Goal: Contribute content: Contribute content

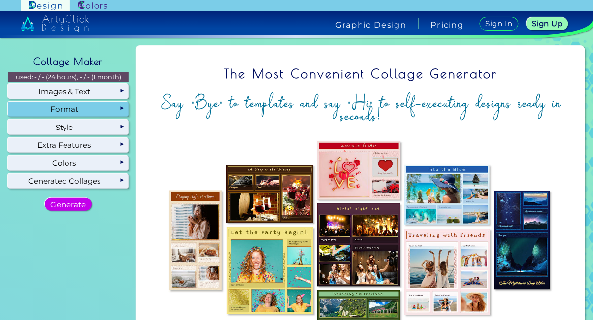
click at [115, 110] on div "Format" at bounding box center [68, 109] width 121 height 15
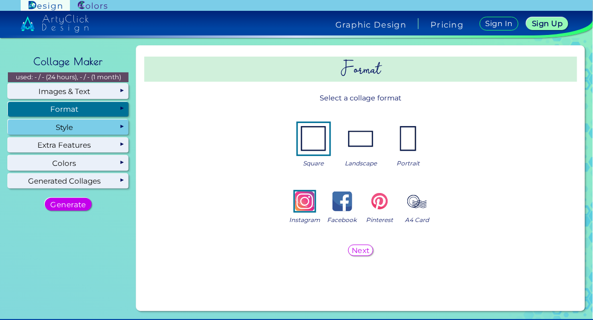
click at [114, 134] on div "Style" at bounding box center [68, 127] width 121 height 15
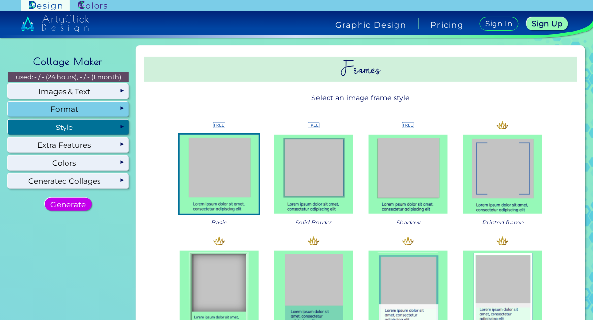
click at [106, 108] on div "Format" at bounding box center [68, 109] width 121 height 15
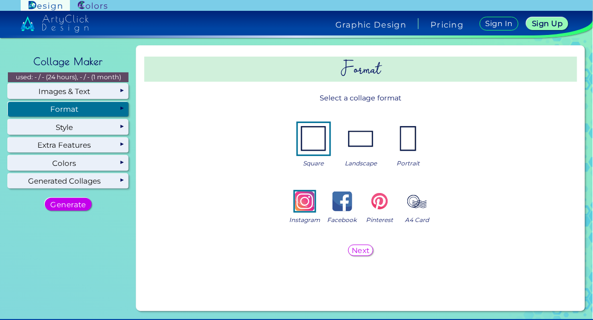
click at [407, 145] on img at bounding box center [409, 139] width 32 height 32
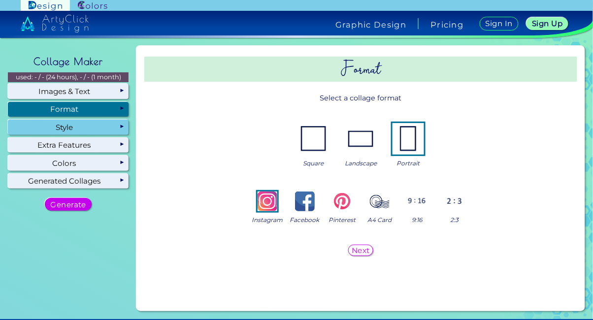
click at [106, 129] on div "Style" at bounding box center [68, 127] width 121 height 15
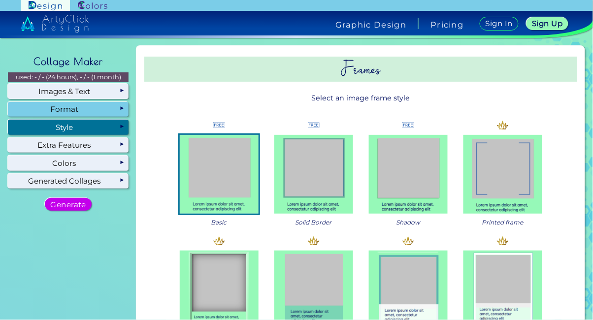
click at [43, 112] on div "Format" at bounding box center [68, 109] width 121 height 15
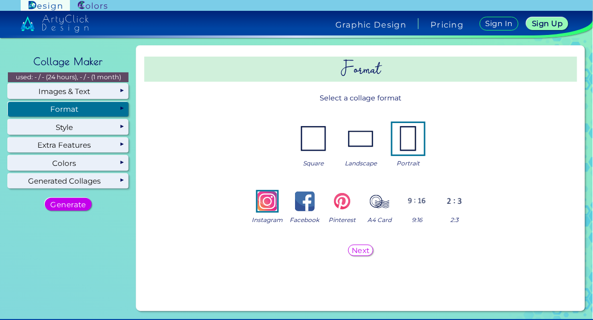
click at [263, 205] on img at bounding box center [268, 202] width 20 height 20
click at [354, 250] on h5 "Next" at bounding box center [361, 250] width 16 height 7
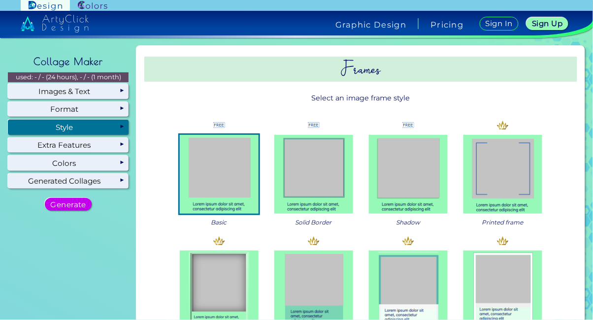
click at [334, 176] on img at bounding box center [313, 174] width 79 height 79
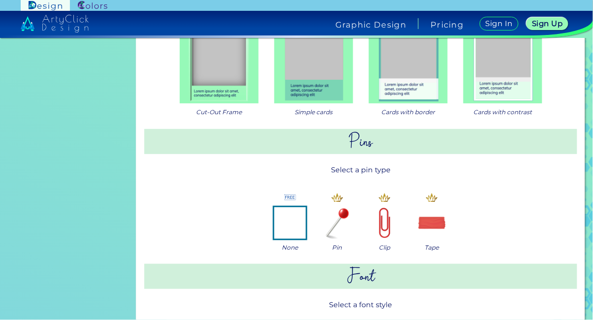
scroll to position [229, 0]
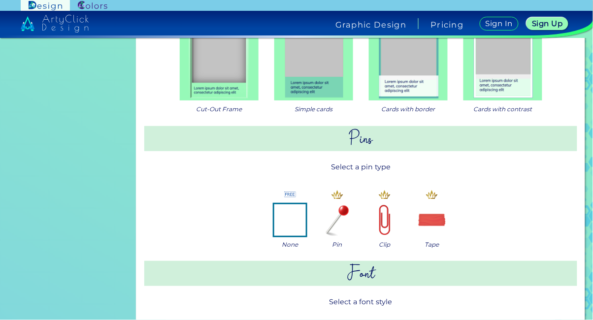
click at [384, 218] on img at bounding box center [385, 220] width 32 height 32
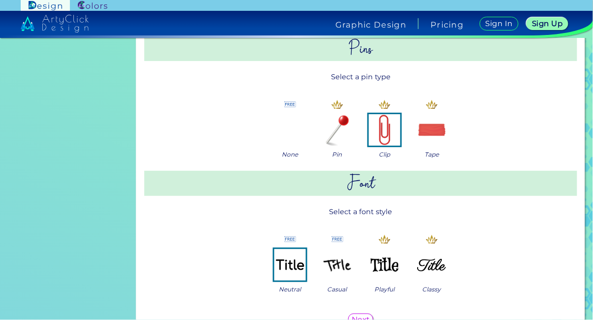
scroll to position [350, 0]
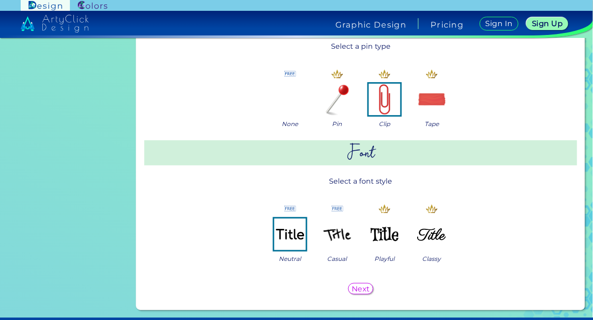
click at [434, 233] on img at bounding box center [432, 235] width 32 height 32
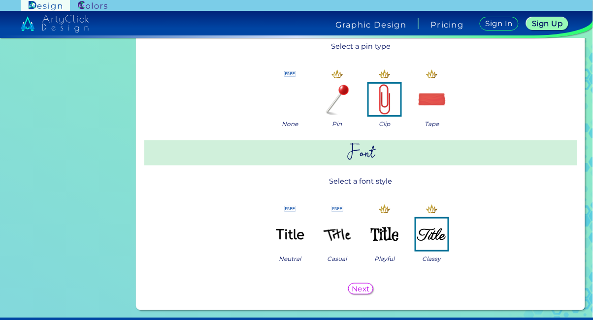
click at [360, 290] on h5 "Next" at bounding box center [361, 289] width 16 height 7
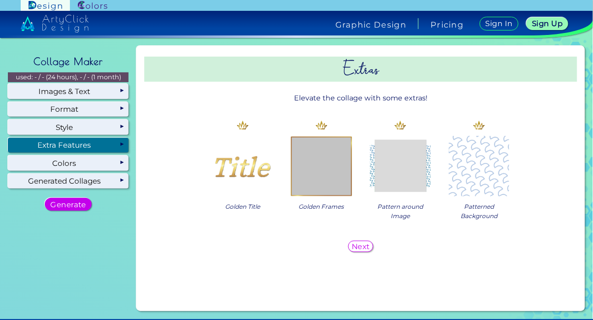
click at [367, 244] on h5 "Next" at bounding box center [361, 246] width 16 height 7
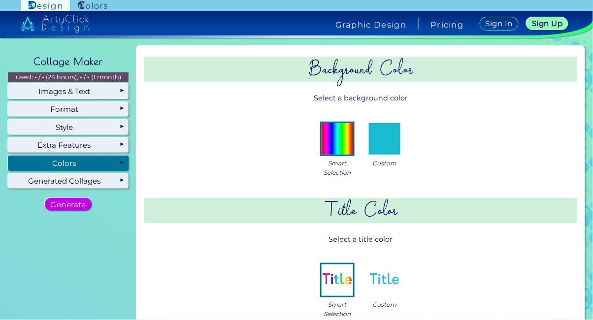
click at [392, 137] on img at bounding box center [385, 139] width 32 height 32
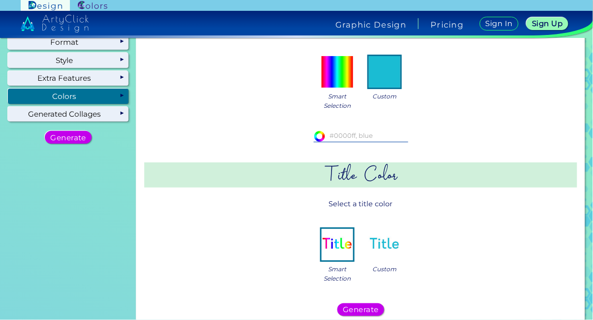
scroll to position [68, 0]
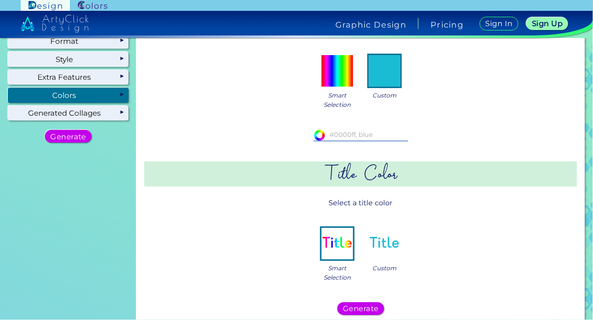
click at [388, 239] on img at bounding box center [385, 244] width 32 height 32
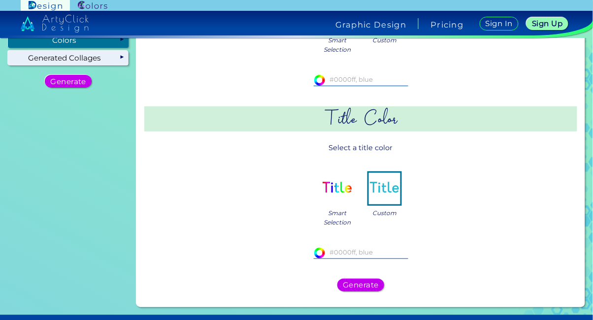
scroll to position [124, 0]
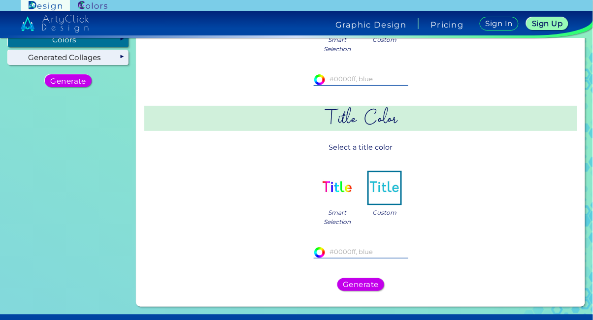
click at [335, 196] on img at bounding box center [338, 188] width 32 height 32
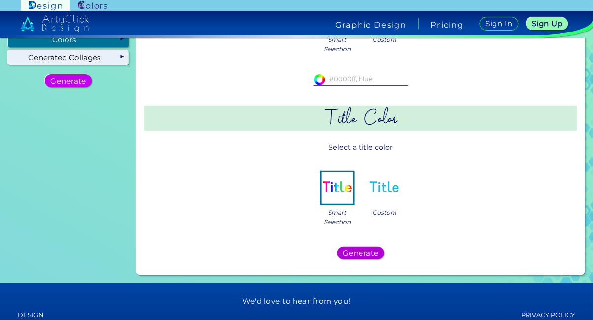
click at [364, 253] on h5 "Generate" at bounding box center [361, 253] width 32 height 7
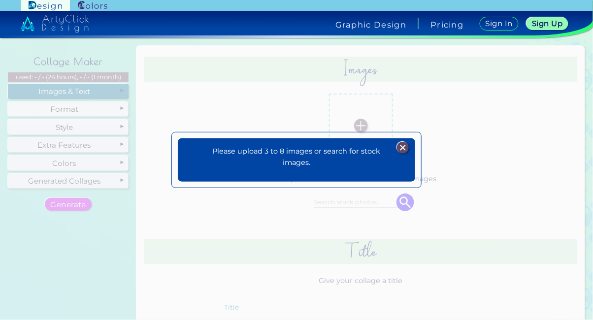
click at [404, 153] on img at bounding box center [403, 147] width 12 height 12
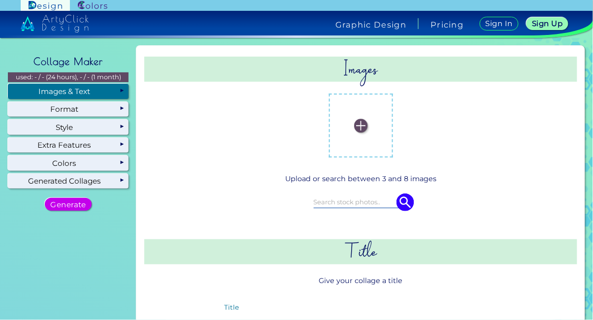
click at [368, 138] on label at bounding box center [361, 126] width 54 height 54
click at [0, 0] on input "file" at bounding box center [0, 0] width 0 height 0
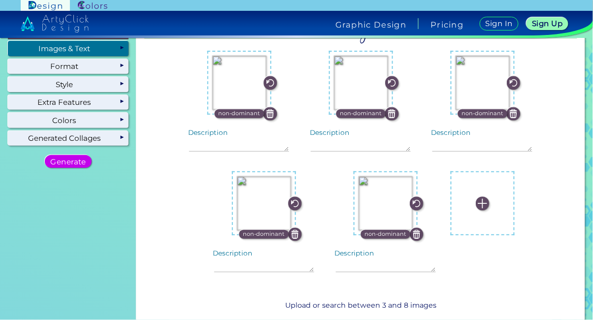
scroll to position [42, 0]
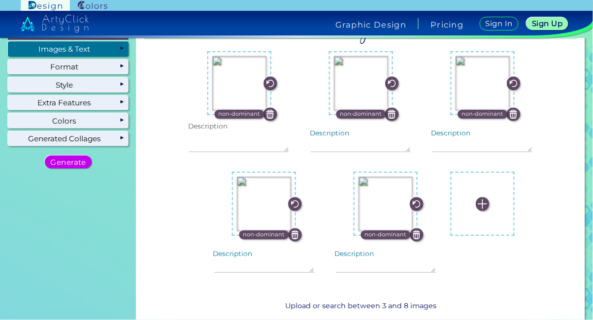
click at [249, 152] on textarea "Description" at bounding box center [239, 141] width 100 height 21
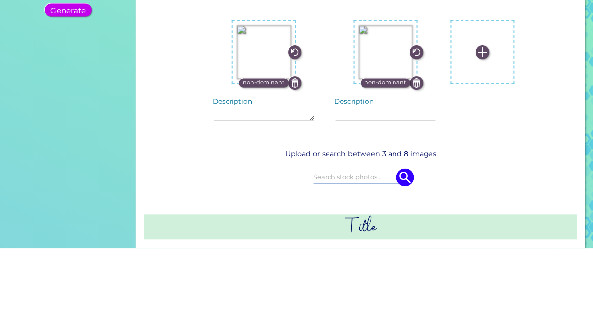
scroll to position [125, 0]
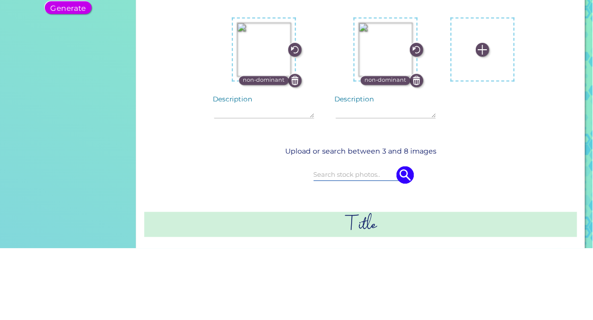
type textarea "On Center"
click at [378, 189] on textarea "Description" at bounding box center [386, 179] width 100 height 21
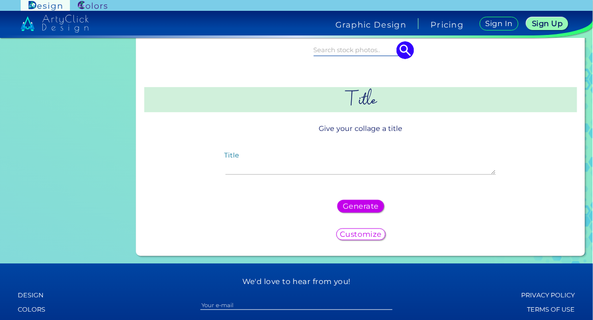
scroll to position [323, 0]
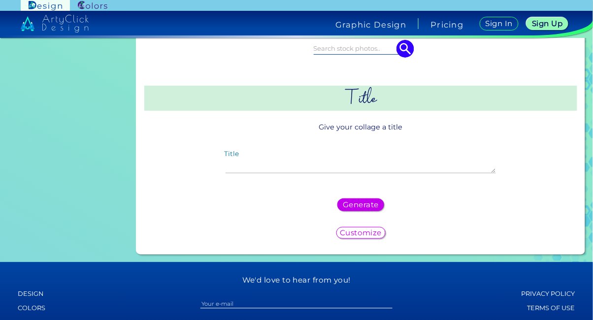
type textarea "Focused and croped"
click at [374, 171] on textarea "Title" at bounding box center [361, 162] width 271 height 21
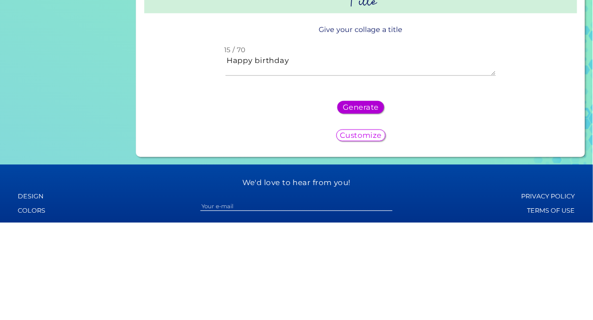
type textarea "Happy birthday"
click at [365, 208] on h5 "Generate" at bounding box center [361, 205] width 34 height 7
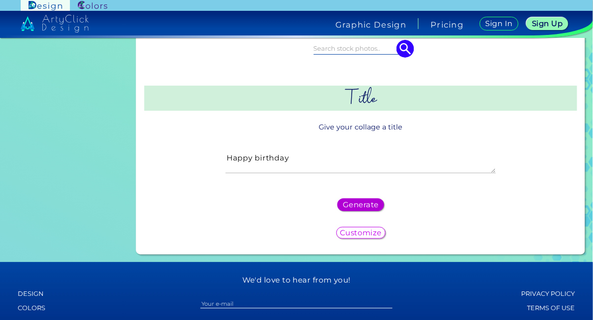
scroll to position [0, 0]
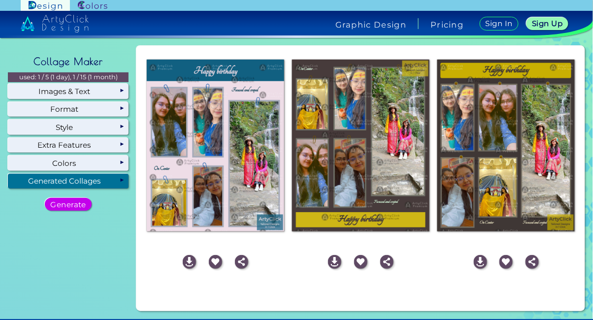
click at [241, 213] on img at bounding box center [215, 146] width 137 height 172
click at [193, 262] on img at bounding box center [189, 261] width 13 height 13
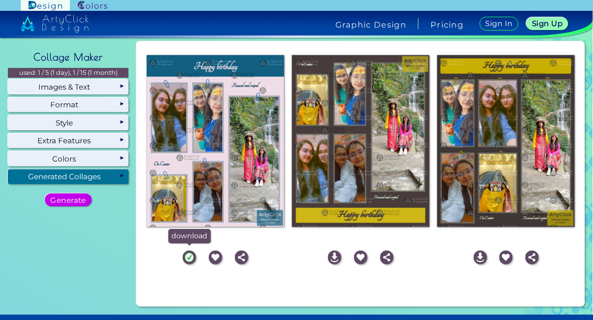
scroll to position [4, 0]
